Goal: Complete application form: Complete application form

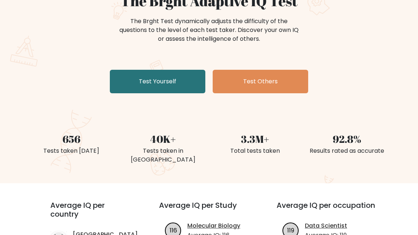
scroll to position [74, 0]
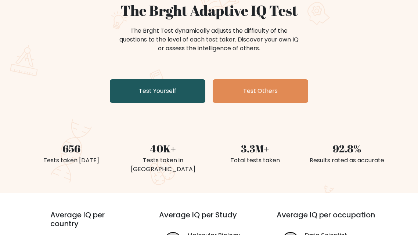
click at [143, 92] on link "Test Yourself" at bounding box center [158, 91] width 96 height 24
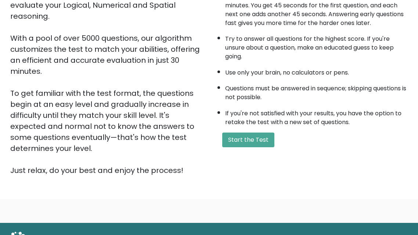
scroll to position [134, 0]
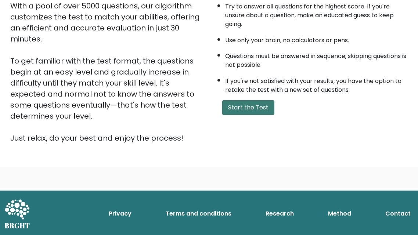
click at [233, 104] on button "Start the Test" at bounding box center [248, 107] width 52 height 15
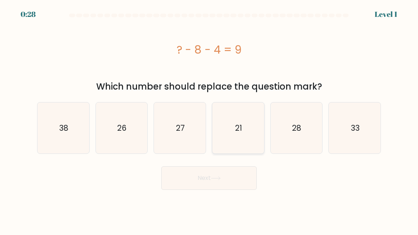
click at [233, 134] on icon "21" at bounding box center [238, 128] width 51 height 51
click at [209, 119] on input "d. 21" at bounding box center [209, 119] width 0 height 2
radio input "true"
click at [187, 183] on button "Next" at bounding box center [209, 178] width 96 height 24
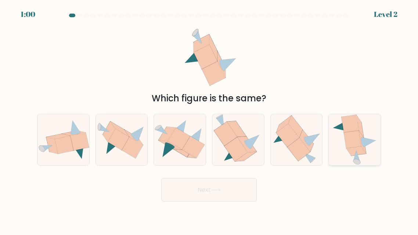
click at [342, 150] on icon at bounding box center [354, 139] width 45 height 51
click at [209, 119] on input "f." at bounding box center [209, 119] width 0 height 2
radio input "true"
click at [204, 193] on button "Next" at bounding box center [209, 190] width 96 height 24
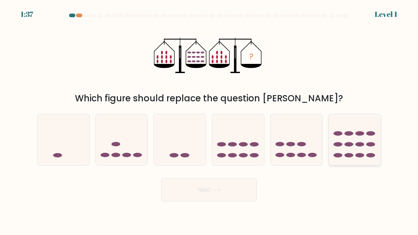
click at [356, 134] on ellipse at bounding box center [359, 134] width 9 height 4
click at [209, 119] on input "f." at bounding box center [209, 119] width 0 height 2
radio input "true"
click at [209, 193] on button "Next" at bounding box center [209, 190] width 96 height 24
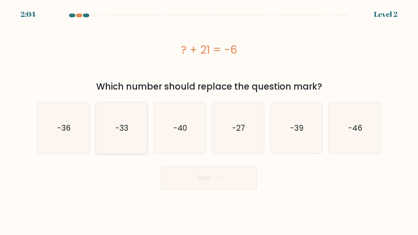
click at [113, 127] on icon "-33" at bounding box center [121, 128] width 51 height 51
click at [209, 119] on input "b. -33" at bounding box center [209, 119] width 0 height 2
radio input "true"
click at [182, 174] on button "Next" at bounding box center [209, 178] width 96 height 24
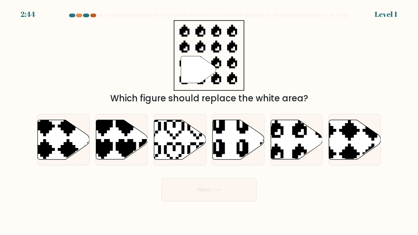
click at [92, 15] on div at bounding box center [93, 16] width 6 height 4
click at [82, 15] on div at bounding box center [79, 16] width 6 height 4
click at [291, 148] on icon at bounding box center [297, 140] width 52 height 40
click at [209, 119] on input "e." at bounding box center [209, 119] width 0 height 2
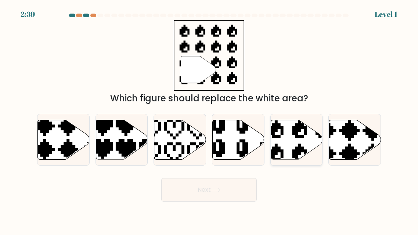
radio input "true"
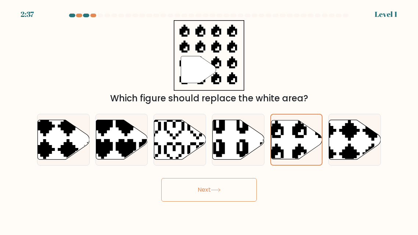
click at [189, 196] on button "Next" at bounding box center [209, 190] width 96 height 24
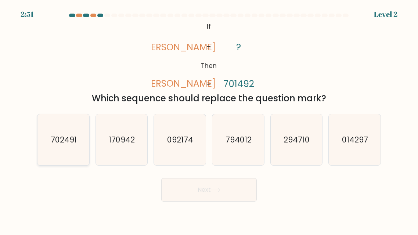
click at [54, 140] on text "702491" at bounding box center [64, 139] width 26 height 11
click at [209, 119] on input "a. 702491" at bounding box center [209, 119] width 0 height 2
radio input "true"
click at [126, 153] on icon "170942" at bounding box center [121, 139] width 51 height 51
click at [209, 119] on input "b. 170942" at bounding box center [209, 119] width 0 height 2
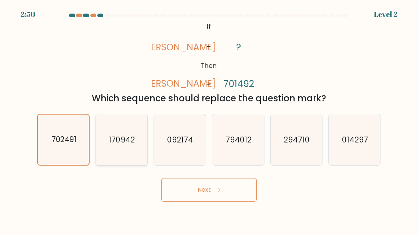
radio input "true"
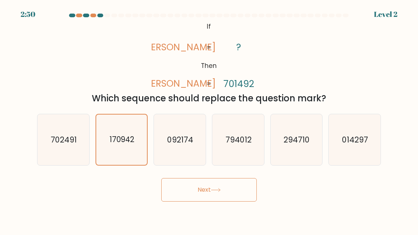
click at [196, 186] on button "Next" at bounding box center [209, 190] width 96 height 24
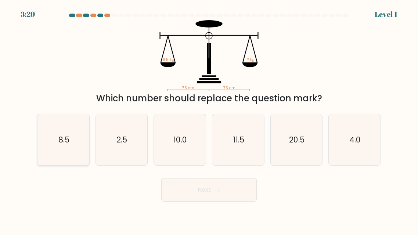
click at [69, 154] on icon "8.5" at bounding box center [63, 139] width 51 height 51
click at [209, 119] on input "a. 8.5" at bounding box center [209, 119] width 0 height 2
radio input "true"
click at [192, 208] on body "3:29 Level 1" at bounding box center [209, 117] width 418 height 235
click at [176, 200] on button "Next" at bounding box center [209, 190] width 96 height 24
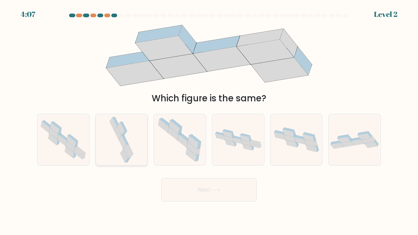
click at [116, 159] on icon at bounding box center [121, 139] width 27 height 51
click at [209, 119] on input "b." at bounding box center [209, 119] width 0 height 2
radio input "true"
click at [184, 193] on button "Next" at bounding box center [209, 190] width 96 height 24
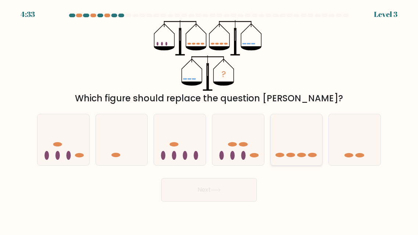
click at [290, 158] on icon at bounding box center [297, 139] width 52 height 43
click at [209, 119] on input "e." at bounding box center [209, 119] width 0 height 2
radio input "true"
click at [218, 193] on button "Next" at bounding box center [209, 190] width 96 height 24
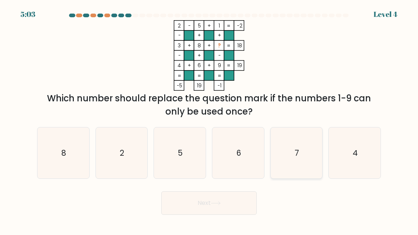
click at [291, 150] on icon "7" at bounding box center [296, 153] width 51 height 51
click at [209, 119] on input "e. 7" at bounding box center [209, 119] width 0 height 2
radio input "true"
click at [201, 206] on button "Next" at bounding box center [209, 203] width 96 height 24
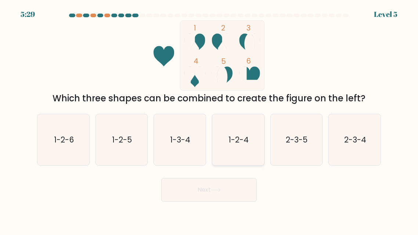
click at [228, 149] on icon "1-2-4" at bounding box center [238, 139] width 51 height 51
click at [209, 119] on input "d. 1-2-4" at bounding box center [209, 119] width 0 height 2
radio input "true"
click at [215, 190] on icon at bounding box center [216, 190] width 10 height 4
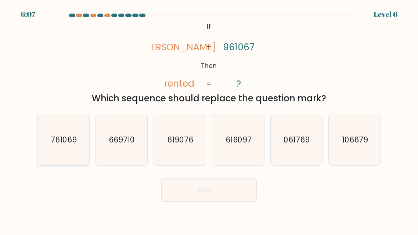
click at [69, 138] on text "761069" at bounding box center [64, 139] width 26 height 11
click at [209, 119] on input "a. 761069" at bounding box center [209, 119] width 0 height 2
radio input "true"
click at [209, 198] on button "Next" at bounding box center [209, 190] width 96 height 24
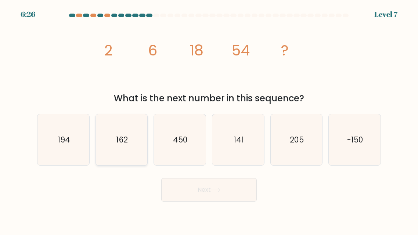
click at [108, 149] on icon "162" at bounding box center [121, 139] width 51 height 51
click at [209, 119] on input "b. 162" at bounding box center [209, 119] width 0 height 2
radio input "true"
click at [172, 191] on button "Next" at bounding box center [209, 190] width 96 height 24
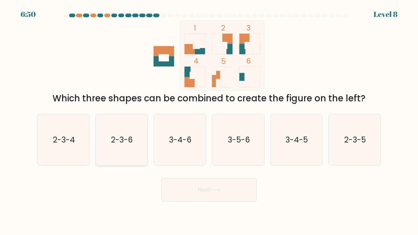
click at [120, 150] on icon "2-3-6" at bounding box center [121, 139] width 51 height 51
click at [209, 119] on input "b. 2-3-6" at bounding box center [209, 119] width 0 height 2
radio input "true"
click at [182, 198] on button "Next" at bounding box center [209, 190] width 96 height 24
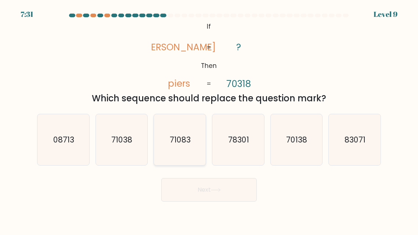
click at [190, 148] on icon "71083" at bounding box center [179, 139] width 51 height 51
click at [209, 119] on input "c. 71083" at bounding box center [209, 119] width 0 height 2
radio input "true"
click at [195, 191] on button "Next" at bounding box center [209, 190] width 96 height 24
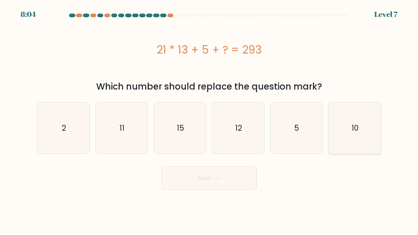
click at [350, 129] on icon "10" at bounding box center [354, 128] width 51 height 51
click at [209, 119] on input "f. 10" at bounding box center [209, 119] width 0 height 2
radio input "true"
click at [115, 140] on icon "11" at bounding box center [121, 128] width 51 height 51
click at [209, 119] on input "b. 11" at bounding box center [209, 119] width 0 height 2
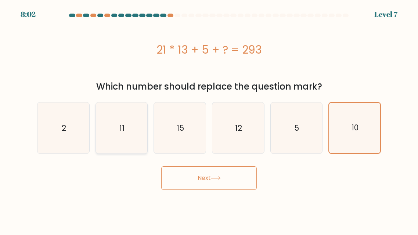
radio input "true"
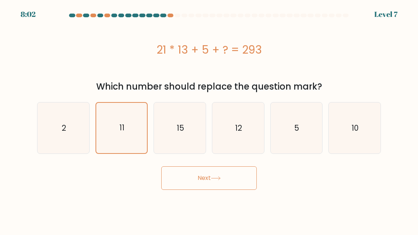
click at [176, 182] on button "Next" at bounding box center [209, 178] width 96 height 24
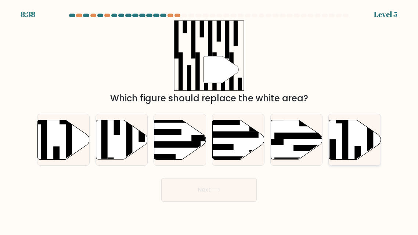
click at [355, 141] on icon at bounding box center [355, 140] width 52 height 40
click at [209, 119] on input "f." at bounding box center [209, 119] width 0 height 2
radio input "true"
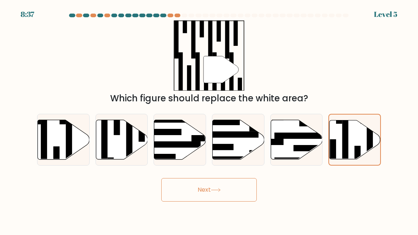
click at [238, 193] on button "Next" at bounding box center [209, 190] width 96 height 24
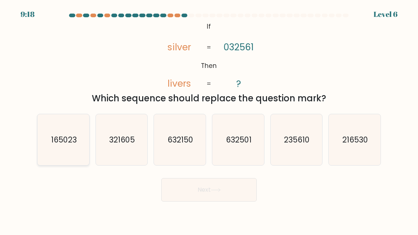
click at [61, 144] on text "165023" at bounding box center [64, 139] width 26 height 11
click at [209, 119] on input "a. 165023" at bounding box center [209, 119] width 0 height 2
radio input "true"
click at [174, 194] on button "Next" at bounding box center [209, 190] width 96 height 24
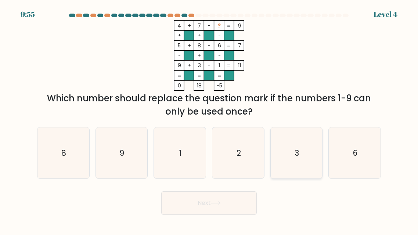
click at [308, 157] on icon "3" at bounding box center [296, 153] width 51 height 51
click at [209, 119] on input "e. 3" at bounding box center [209, 119] width 0 height 2
radio input "true"
click at [239, 159] on icon "2" at bounding box center [238, 153] width 51 height 51
click at [209, 119] on input "d. 2" at bounding box center [209, 119] width 0 height 2
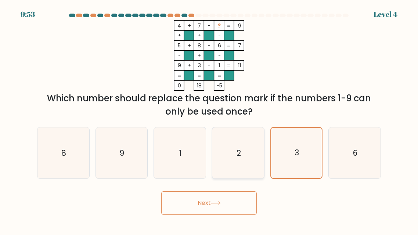
radio input "true"
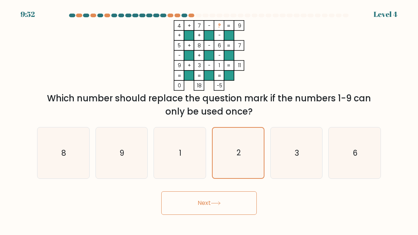
click at [221, 201] on button "Next" at bounding box center [209, 203] width 96 height 24
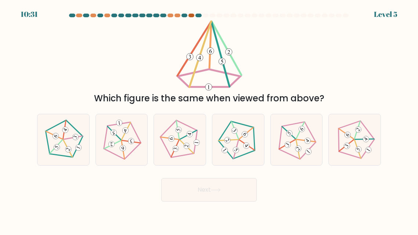
click at [193, 16] on div at bounding box center [192, 16] width 6 height 4
click at [116, 140] on icon at bounding box center [121, 139] width 41 height 41
click at [209, 119] on input "b." at bounding box center [209, 119] width 0 height 2
radio input "true"
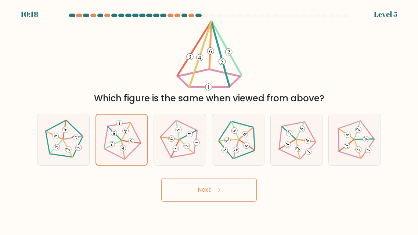
click at [174, 193] on button "Next" at bounding box center [209, 190] width 96 height 24
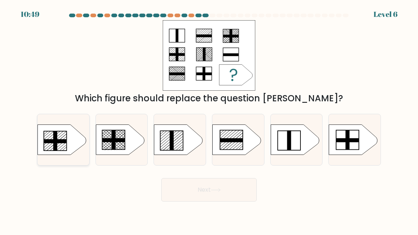
click at [69, 150] on icon at bounding box center [61, 140] width 49 height 30
click at [209, 119] on input "a." at bounding box center [209, 119] width 0 height 2
radio input "true"
click at [173, 189] on button "Next" at bounding box center [209, 190] width 96 height 24
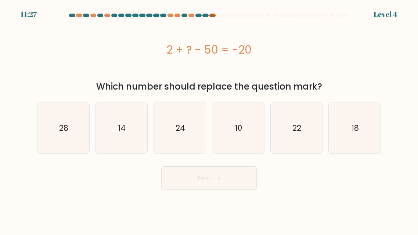
click at [211, 15] on div at bounding box center [212, 16] width 6 height 4
click at [211, 16] on div at bounding box center [212, 16] width 6 height 4
click at [209, 15] on div at bounding box center [212, 16] width 6 height 4
click at [169, 126] on icon "24" at bounding box center [179, 128] width 51 height 51
click at [209, 119] on input "c. 24" at bounding box center [209, 119] width 0 height 2
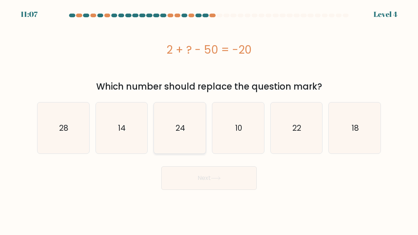
radio input "true"
click at [57, 131] on icon "28" at bounding box center [63, 128] width 51 height 51
click at [209, 119] on input "a. 28" at bounding box center [209, 119] width 0 height 2
radio input "true"
click at [187, 180] on button "Next" at bounding box center [209, 178] width 96 height 24
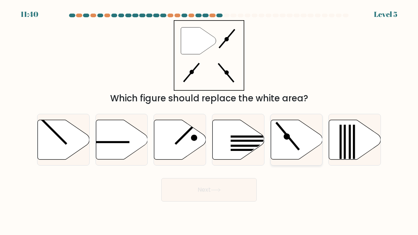
click at [286, 139] on icon at bounding box center [287, 136] width 6 height 6
click at [209, 119] on input "e." at bounding box center [209, 119] width 0 height 2
radio input "true"
click at [219, 189] on icon at bounding box center [216, 190] width 10 height 4
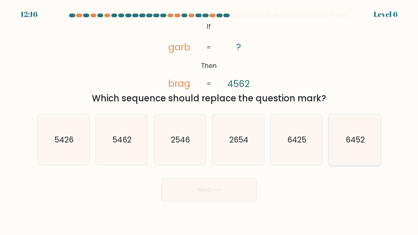
click at [348, 140] on text "6452" at bounding box center [355, 139] width 19 height 11
click at [209, 119] on input "f. 6452" at bounding box center [209, 119] width 0 height 2
radio input "true"
click at [216, 196] on button "Next" at bounding box center [209, 190] width 96 height 24
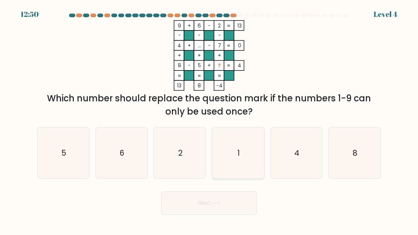
click at [235, 156] on icon "1" at bounding box center [238, 153] width 51 height 51
click at [209, 119] on input "d. 1" at bounding box center [209, 119] width 0 height 2
radio input "true"
click at [216, 210] on button "Next" at bounding box center [209, 203] width 96 height 24
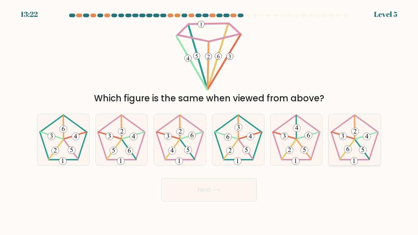
click at [347, 147] on 285 at bounding box center [347, 149] width 7 height 7
click at [209, 119] on input "f." at bounding box center [209, 119] width 0 height 2
radio input "true"
click at [212, 192] on icon at bounding box center [216, 190] width 10 height 4
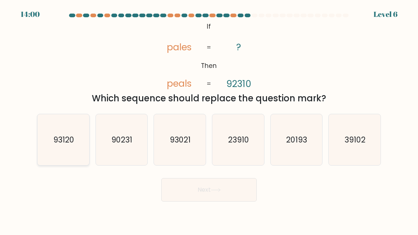
click at [65, 137] on text "93120" at bounding box center [63, 139] width 21 height 11
click at [209, 119] on input "a. 93120" at bounding box center [209, 119] width 0 height 2
radio input "true"
click at [121, 148] on icon "90231" at bounding box center [121, 139] width 51 height 51
click at [209, 119] on input "b. 90231" at bounding box center [209, 119] width 0 height 2
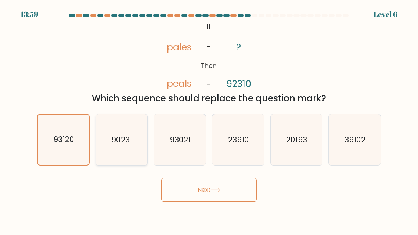
radio input "true"
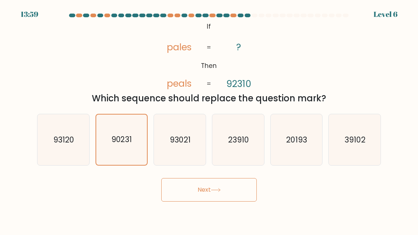
click at [180, 191] on button "Next" at bounding box center [209, 190] width 96 height 24
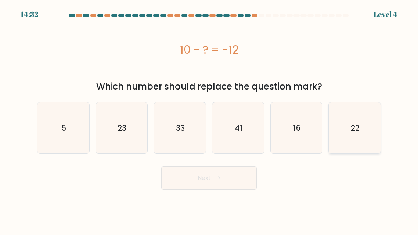
click at [344, 133] on icon "22" at bounding box center [354, 128] width 51 height 51
click at [209, 119] on input "f. 22" at bounding box center [209, 119] width 0 height 2
radio input "true"
click at [207, 177] on button "Next" at bounding box center [209, 178] width 96 height 24
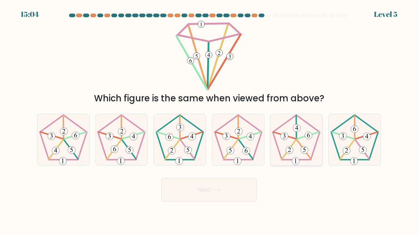
click at [294, 143] on 23 at bounding box center [289, 149] width 14 height 19
click at [209, 119] on input "e." at bounding box center [209, 119] width 0 height 2
radio input "true"
click at [219, 193] on button "Next" at bounding box center [209, 190] width 96 height 24
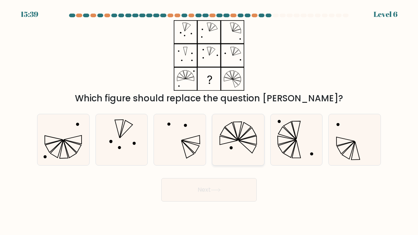
click at [237, 137] on icon at bounding box center [237, 131] width 8 height 18
click at [209, 119] on input "d." at bounding box center [209, 119] width 0 height 2
radio input "true"
click at [217, 181] on button "Next" at bounding box center [209, 190] width 96 height 24
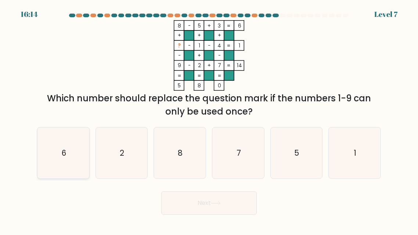
click at [53, 154] on icon "6" at bounding box center [63, 153] width 51 height 51
click at [209, 119] on input "a. 6" at bounding box center [209, 119] width 0 height 2
radio input "true"
click at [167, 210] on button "Next" at bounding box center [209, 203] width 96 height 24
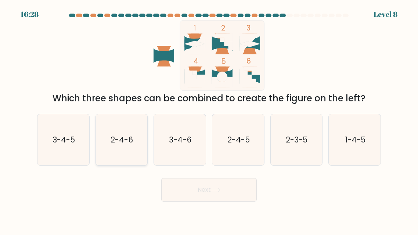
click at [113, 150] on icon "2-4-6" at bounding box center [121, 139] width 51 height 51
click at [209, 119] on input "b. 2-4-6" at bounding box center [209, 119] width 0 height 2
radio input "true"
click at [184, 189] on button "Next" at bounding box center [209, 190] width 96 height 24
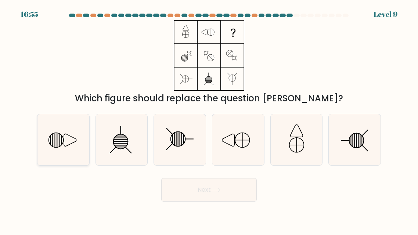
click at [65, 144] on icon at bounding box center [63, 139] width 51 height 51
click at [209, 119] on input "a." at bounding box center [209, 119] width 0 height 2
radio input "true"
click at [180, 190] on button "Next" at bounding box center [209, 190] width 96 height 24
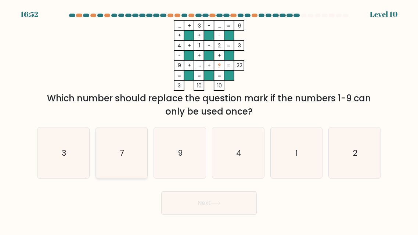
click at [128, 163] on icon "7" at bounding box center [121, 153] width 51 height 51
click at [209, 119] on input "b. 7" at bounding box center [209, 119] width 0 height 2
radio input "true"
click at [190, 202] on button "Next" at bounding box center [209, 203] width 96 height 24
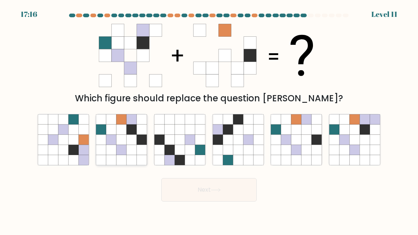
click at [128, 149] on icon at bounding box center [132, 150] width 10 height 10
click at [209, 119] on input "b." at bounding box center [209, 119] width 0 height 2
radio input "true"
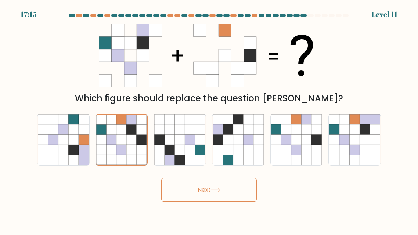
click at [191, 197] on button "Next" at bounding box center [209, 190] width 96 height 24
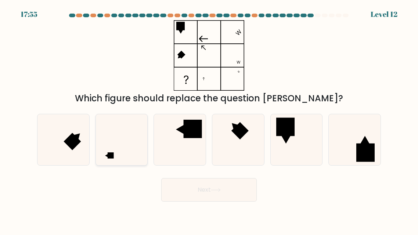
click at [119, 156] on icon at bounding box center [121, 139] width 51 height 51
click at [209, 119] on input "b." at bounding box center [209, 119] width 0 height 2
radio input "true"
click at [176, 196] on button "Next" at bounding box center [209, 190] width 96 height 24
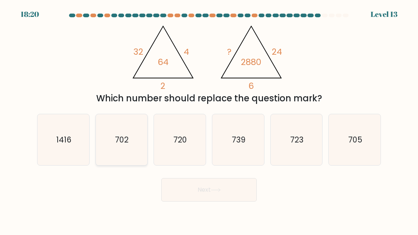
click at [121, 154] on icon "702" at bounding box center [121, 139] width 51 height 51
click at [209, 119] on input "b. 702" at bounding box center [209, 119] width 0 height 2
radio input "true"
click at [177, 160] on icon "720" at bounding box center [179, 139] width 51 height 51
click at [209, 119] on input "c. 720" at bounding box center [209, 119] width 0 height 2
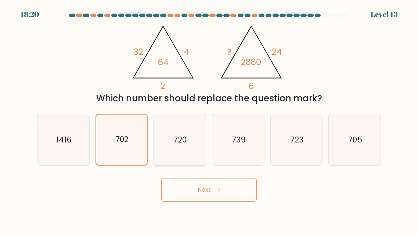
radio input "true"
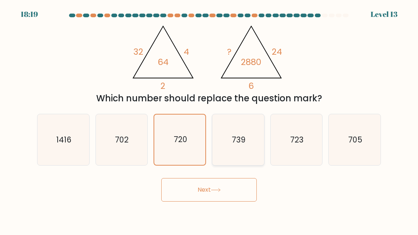
click at [235, 153] on icon "739" at bounding box center [238, 139] width 51 height 51
click at [209, 119] on input "d. 739" at bounding box center [209, 119] width 0 height 2
radio input "true"
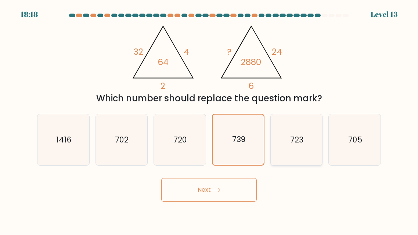
click at [288, 147] on icon "723" at bounding box center [296, 139] width 51 height 51
click at [209, 119] on input "e. 723" at bounding box center [209, 119] width 0 height 2
radio input "true"
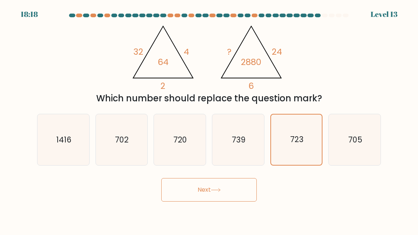
click at [225, 191] on button "Next" at bounding box center [209, 190] width 96 height 24
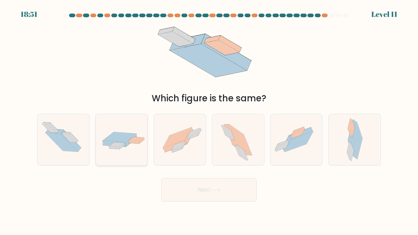
click at [118, 149] on icon at bounding box center [114, 148] width 11 height 3
click at [209, 119] on input "b." at bounding box center [209, 119] width 0 height 2
radio input "true"
click at [182, 189] on button "Next" at bounding box center [209, 190] width 96 height 24
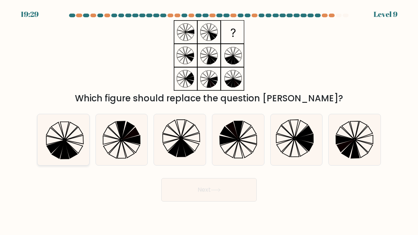
click at [72, 149] on icon at bounding box center [71, 150] width 13 height 18
click at [209, 119] on input "a." at bounding box center [209, 119] width 0 height 2
radio input "true"
click at [117, 145] on icon at bounding box center [121, 139] width 51 height 51
click at [209, 119] on input "b." at bounding box center [209, 119] width 0 height 2
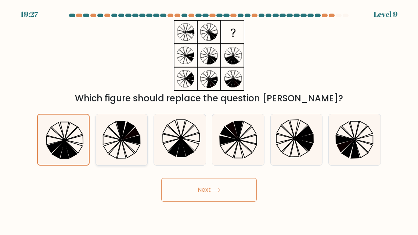
radio input "true"
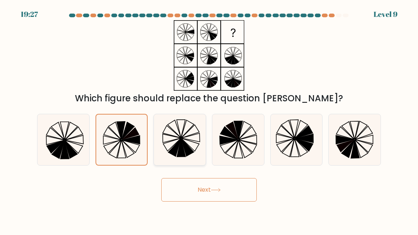
click at [177, 157] on icon at bounding box center [181, 148] width 8 height 18
click at [209, 119] on input "c." at bounding box center [209, 119] width 0 height 2
radio input "true"
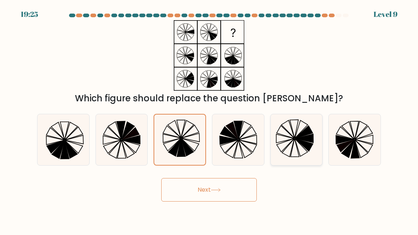
click at [285, 145] on icon at bounding box center [296, 139] width 51 height 51
click at [209, 119] on input "e." at bounding box center [209, 119] width 0 height 2
radio input "true"
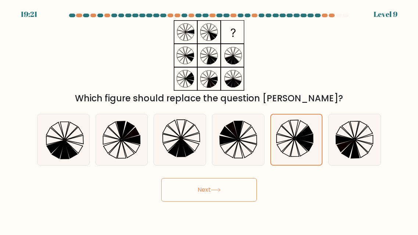
click at [227, 199] on button "Next" at bounding box center [209, 190] width 96 height 24
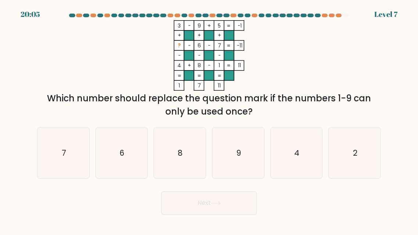
click at [232, 191] on button "Next" at bounding box center [209, 203] width 96 height 24
click at [38, 112] on div "3 - 9 + 5 -1 + + + ? - 6 - 7 -11 - - - 4 + 8 - 1 = 11 = = = = 1 7 11 = Which nu…" at bounding box center [209, 69] width 353 height 98
click at [356, 173] on icon "2" at bounding box center [354, 153] width 51 height 51
click at [209, 119] on input "f. 2" at bounding box center [209, 119] width 0 height 2
radio input "true"
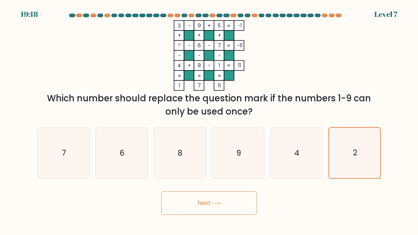
click at [188, 204] on button "Next" at bounding box center [209, 203] width 96 height 24
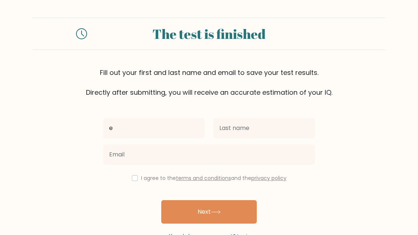
type input "e"
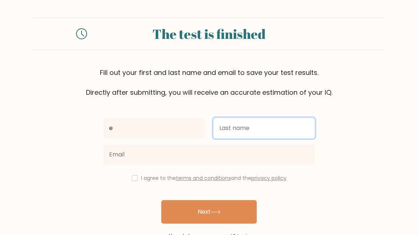
click at [222, 126] on input "text" at bounding box center [264, 128] width 101 height 21
type input "c"
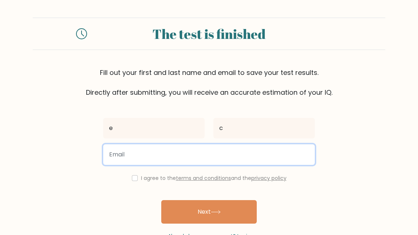
click at [120, 159] on input "email" at bounding box center [209, 154] width 212 height 21
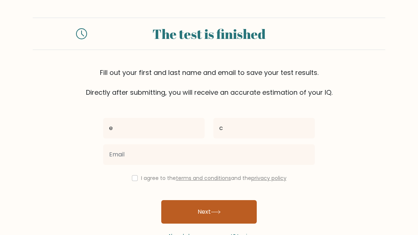
click at [168, 219] on button "Next" at bounding box center [209, 212] width 96 height 24
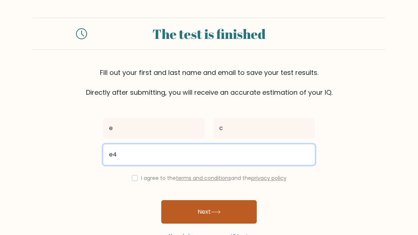
type input "e"
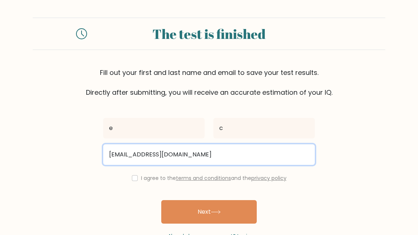
type input "chaemi@ecolecatholique.ca"
click at [161, 200] on button "Next" at bounding box center [209, 212] width 96 height 24
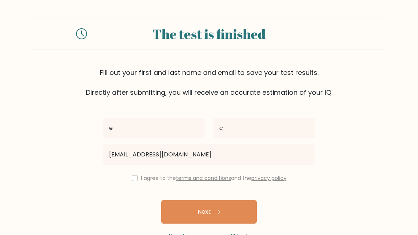
click at [136, 178] on div "I agree to the terms and conditions and the privacy policy" at bounding box center [209, 178] width 220 height 9
click at [135, 178] on input "checkbox" at bounding box center [135, 178] width 6 height 6
checkbox input "true"
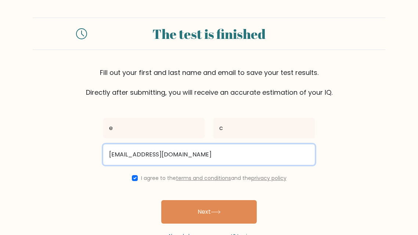
click at [198, 156] on input "chaemi@ecolecatholique.ca" at bounding box center [209, 154] width 212 height 21
type input "c"
type input "budd@gmail.com"
click at [161, 200] on button "Next" at bounding box center [209, 212] width 96 height 24
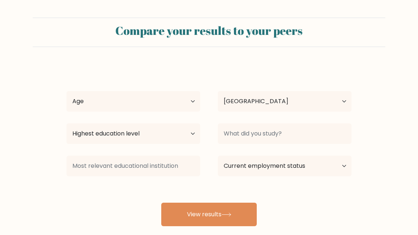
select select "CA"
click at [104, 98] on select "Age Under 18 years old 18-24 years old 25-34 years old 35-44 years old 45-54 ye…" at bounding box center [134, 101] width 134 height 21
select select "min_18"
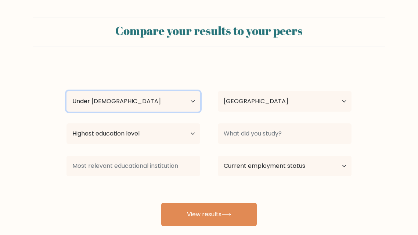
click at [67, 91] on select "Age Under 18 years old 18-24 years old 25-34 years old 35-44 years old 45-54 ye…" at bounding box center [134, 101] width 134 height 21
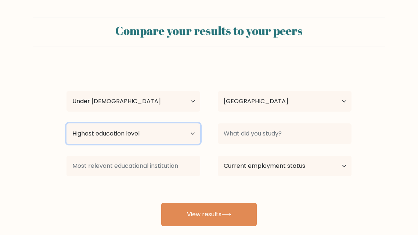
click at [93, 131] on select "Highest education level No schooling Primary Lower Secondary Upper Secondary Oc…" at bounding box center [134, 133] width 134 height 21
click at [67, 123] on select "Highest education level No schooling Primary Lower Secondary Upper Secondary Oc…" at bounding box center [134, 133] width 134 height 21
click at [136, 132] on select "Highest education level No schooling Primary Lower Secondary Upper Secondary Oc…" at bounding box center [134, 133] width 134 height 21
select select "primary"
click at [67, 123] on select "Highest education level No schooling Primary Lower Secondary Upper Secondary Oc…" at bounding box center [134, 133] width 134 height 21
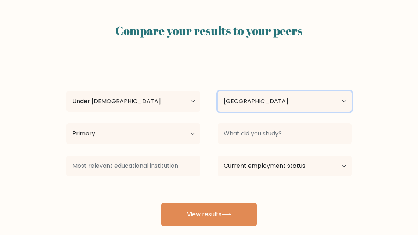
click at [237, 99] on select "Country Afghanistan Albania Algeria American Samoa Andorra Angola Anguilla Anta…" at bounding box center [285, 101] width 134 height 21
click at [218, 91] on select "Country Afghanistan Albania Algeria American Samoa Andorra Angola Anguilla Anta…" at bounding box center [285, 101] width 134 height 21
click at [230, 106] on select "Country Afghanistan Albania Algeria American Samoa Andorra Angola Anguilla Anta…" at bounding box center [285, 101] width 134 height 21
select select "CA"
click at [218, 91] on select "Country Afghanistan Albania Algeria American Samoa Andorra Angola Anguilla Anta…" at bounding box center [285, 101] width 134 height 21
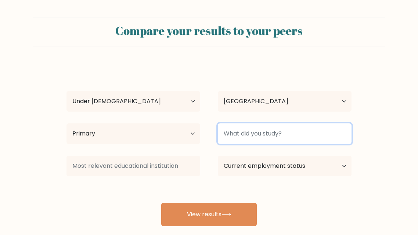
click at [234, 136] on input at bounding box center [285, 133] width 134 height 21
type input "s"
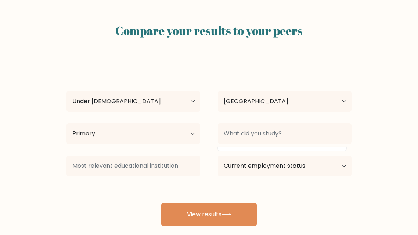
click at [106, 203] on div "e c Age Under 18 years old 18-24 years old 25-34 years old 35-44 years old 45-5…" at bounding box center [209, 146] width 294 height 162
click at [248, 166] on select "Current employment status Employed Student Retired Other / prefer not to answer" at bounding box center [285, 166] width 134 height 21
select select "student"
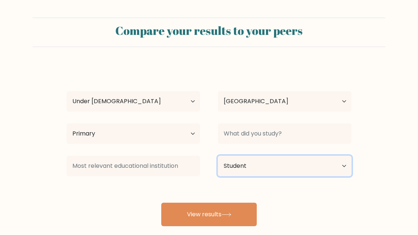
click at [218, 156] on select "Current employment status Employed Student Retired Other / prefer not to answer" at bounding box center [285, 166] width 134 height 21
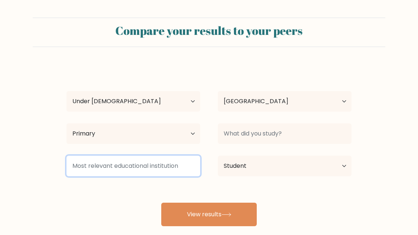
click at [123, 170] on input at bounding box center [134, 166] width 134 height 21
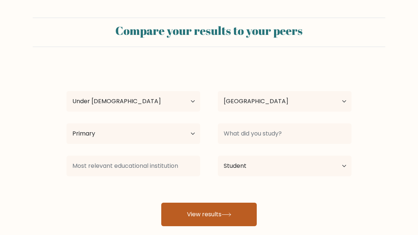
click at [173, 214] on button "View results" at bounding box center [209, 215] width 96 height 24
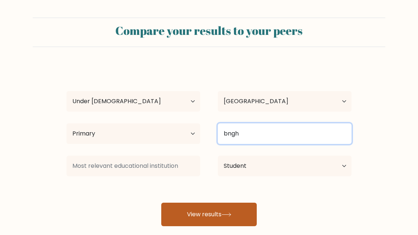
type input "bngh"
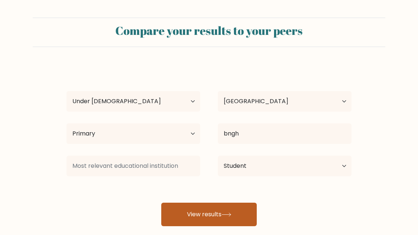
click at [197, 216] on button "View results" at bounding box center [209, 215] width 96 height 24
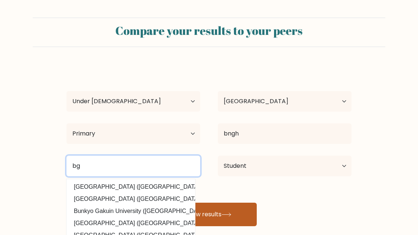
type input "bg"
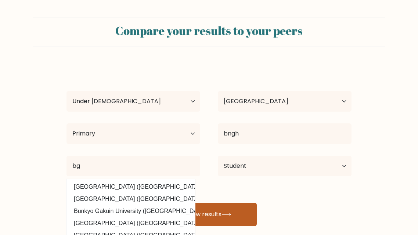
click at [219, 218] on button "View results" at bounding box center [209, 215] width 96 height 24
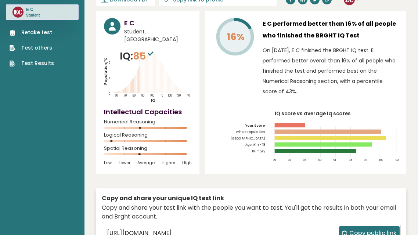
scroll to position [35, 0]
